Goal: Check status: Check status

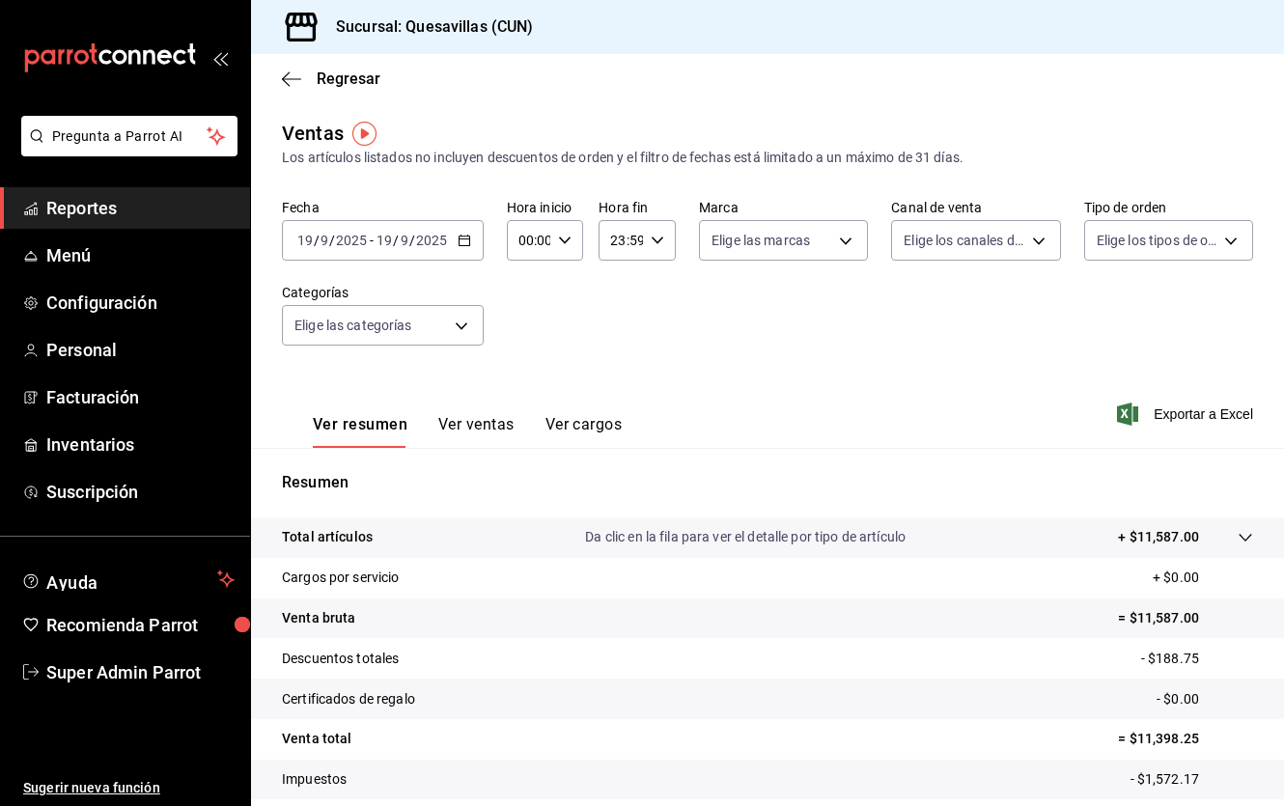
click at [134, 206] on span "Reportes" at bounding box center [140, 208] width 188 height 26
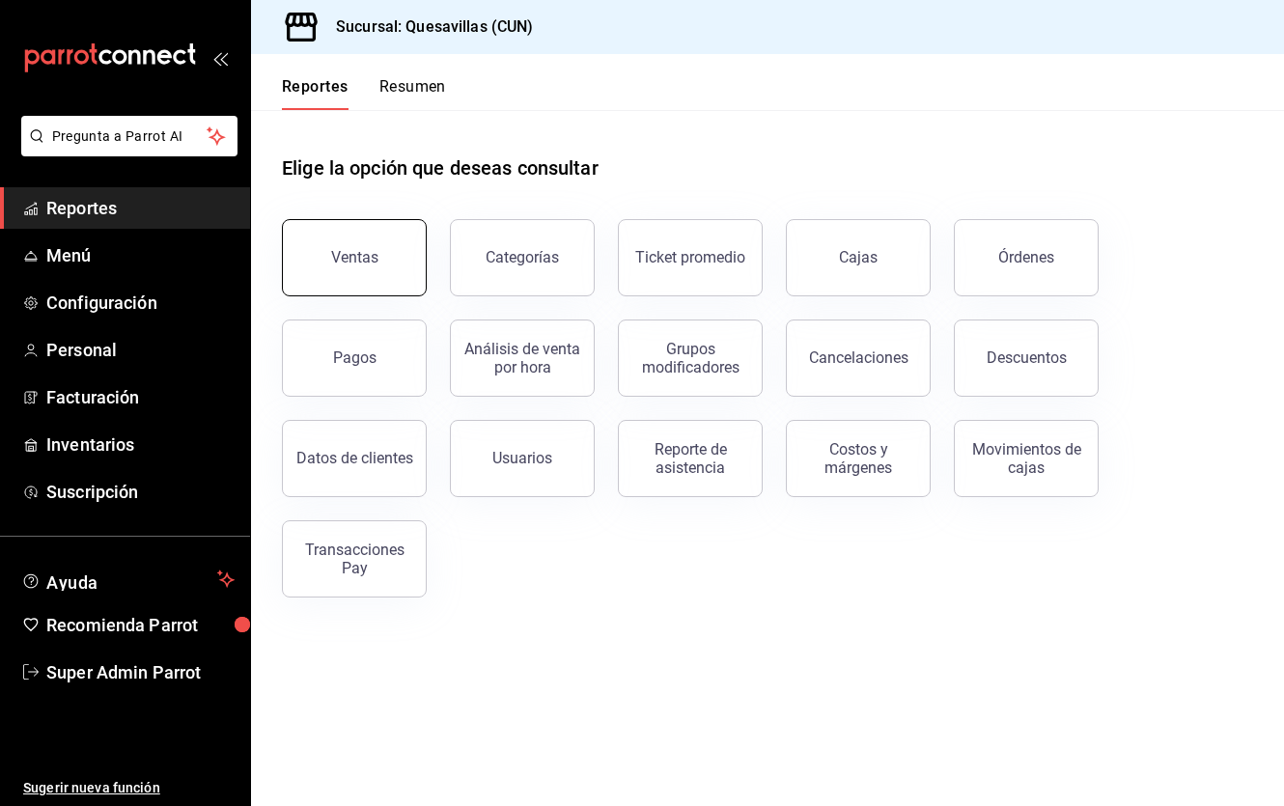
click at [402, 266] on button "Ventas" at bounding box center [354, 257] width 145 height 77
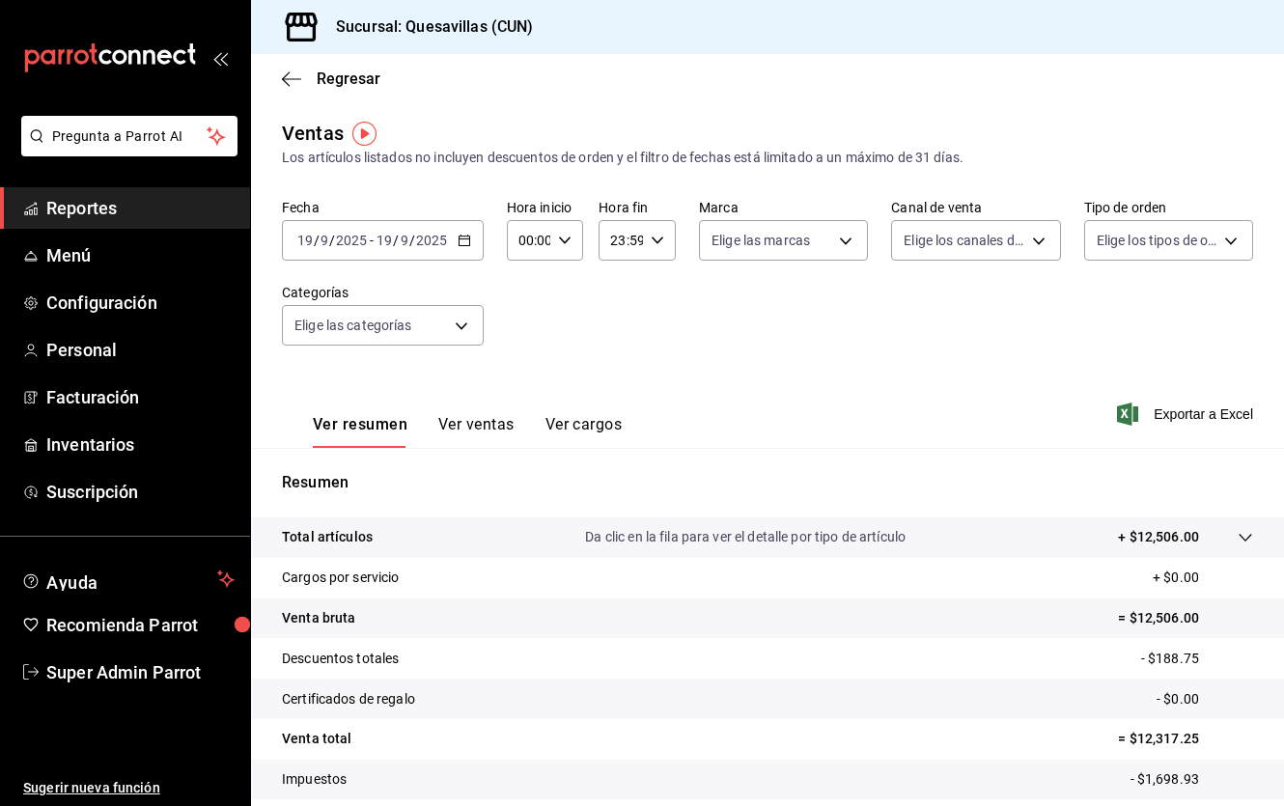
click at [454, 235] on div "2025-09-19 19 / 9 / 2025 - 2025-09-19 19 / 9 / 2025" at bounding box center [383, 240] width 202 height 41
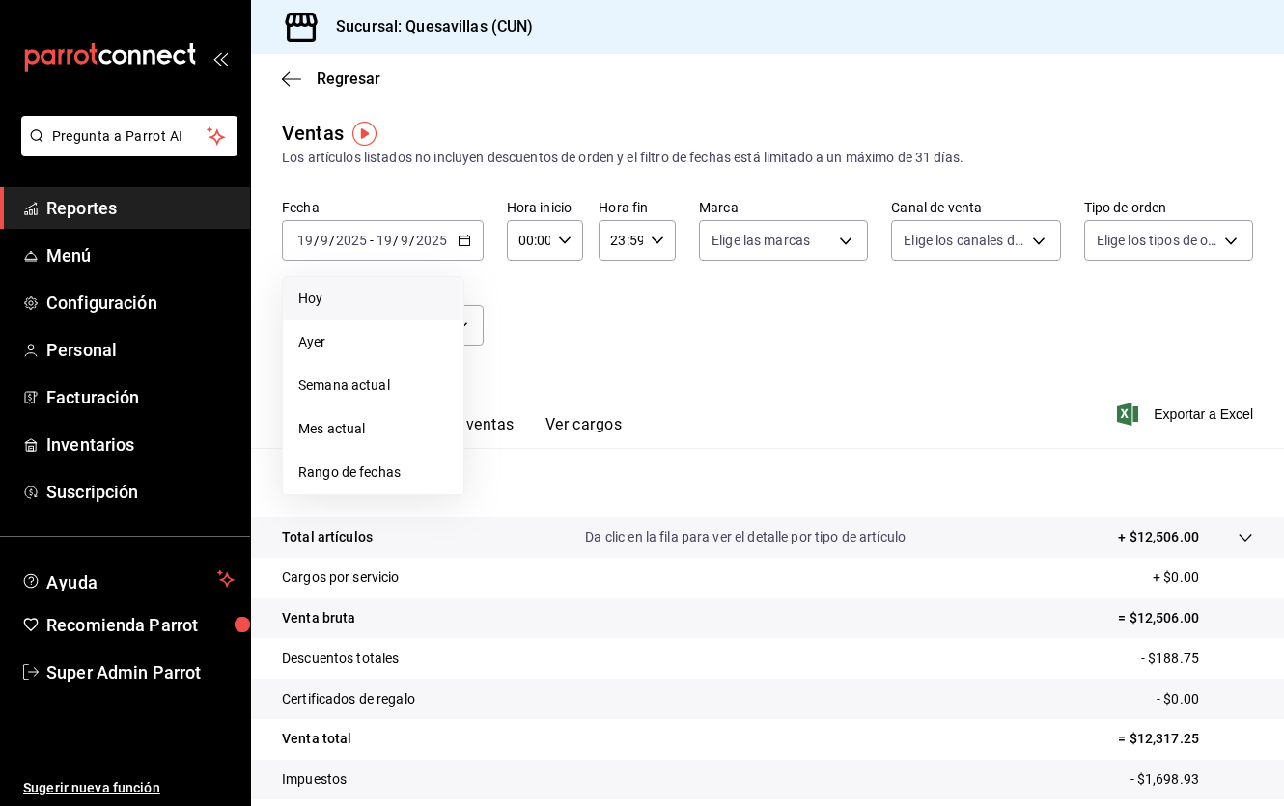
click at [400, 306] on span "Hoy" at bounding box center [373, 299] width 150 height 20
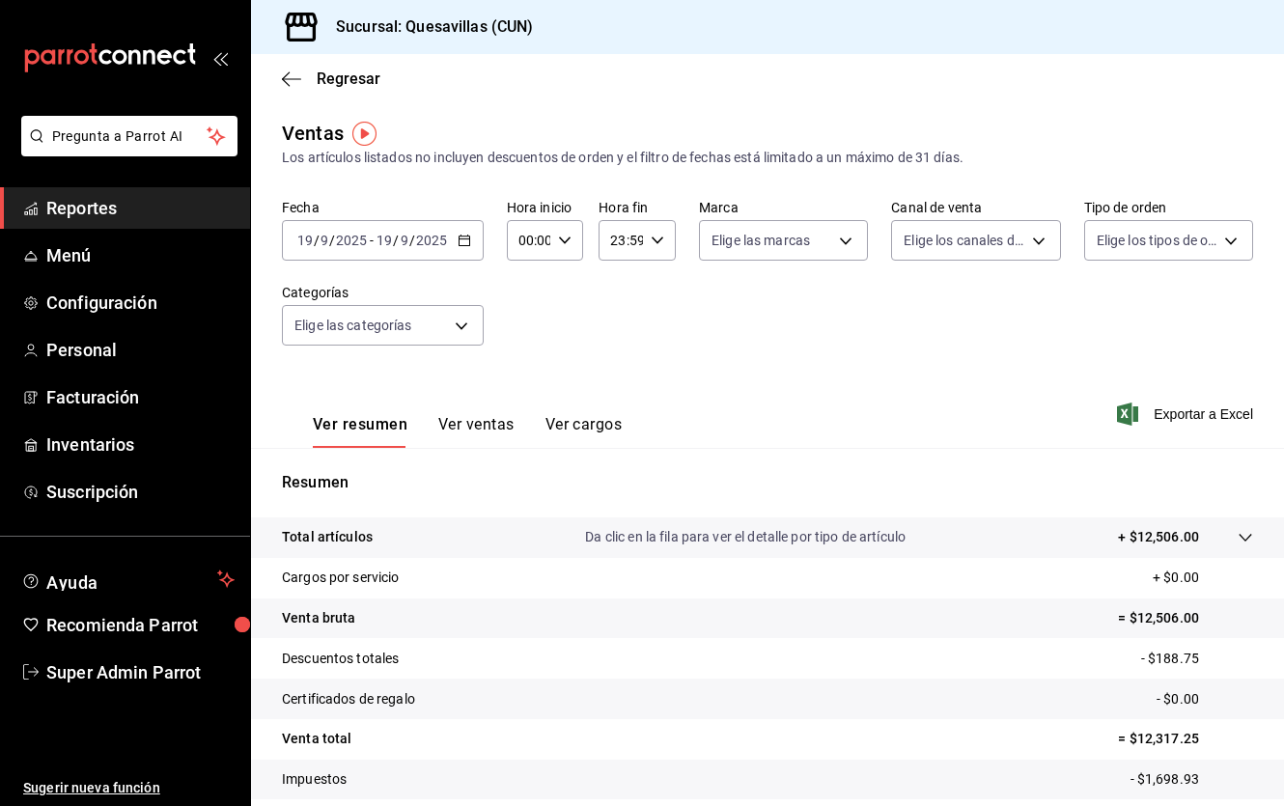
click at [660, 308] on div "Fecha [DATE] [DATE] - [DATE] [DATE] Hora inicio 00:00 Hora inicio Hora fin 23:5…" at bounding box center [767, 284] width 971 height 170
